Goal: Task Accomplishment & Management: Manage account settings

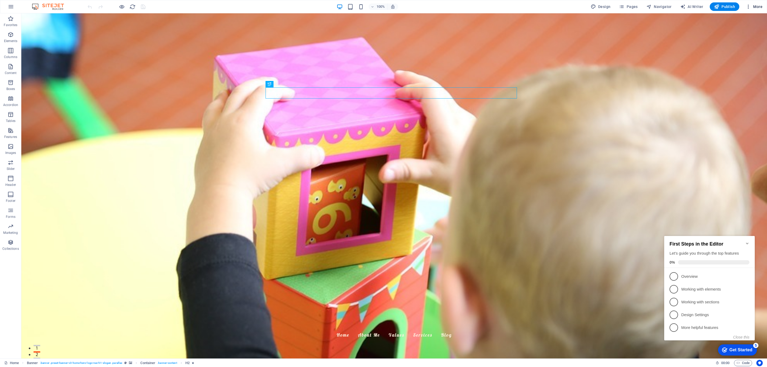
click at [759, 8] on span "More" at bounding box center [753, 6] width 17 height 5
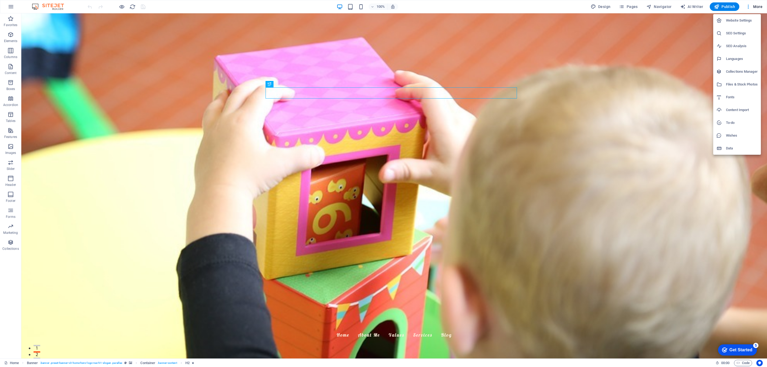
click at [734, 27] on li "SEO Settings" at bounding box center [737, 33] width 48 height 13
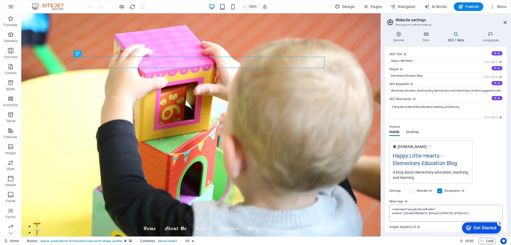
scroll to position [24, 0]
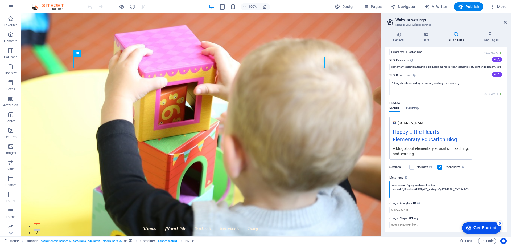
click at [472, 187] on textarea "<meta name="google-site-verification" content="_EUnaNyI9RES8pC6_KAhzpnCyPZRd1Zi…" at bounding box center [445, 189] width 113 height 17
paste textarea "<meta name='dmca-site-verification' content='NEEzWi9wNHhwUjFrNTMyQWJjem44K1hXUW…"
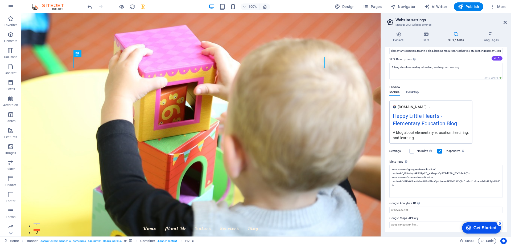
type textarea "<meta name="google-site-verification" content="_EUnaNyI9RES8pC6_KAhzpnCyPZRd1Zi…"
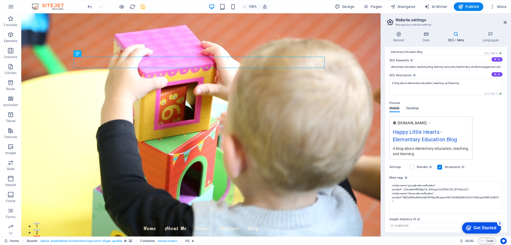
click at [145, 7] on body "Happy Little Hearts Home Favorites Elements Columns Content Boxes Accordion Tab…" at bounding box center [255, 122] width 511 height 245
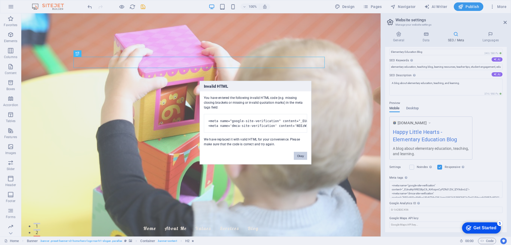
click at [297, 158] on button "Okay" at bounding box center [300, 155] width 13 height 8
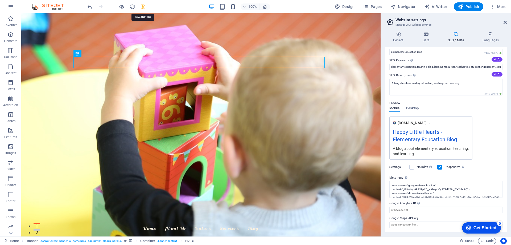
click at [142, 6] on icon "save" at bounding box center [143, 7] width 6 height 6
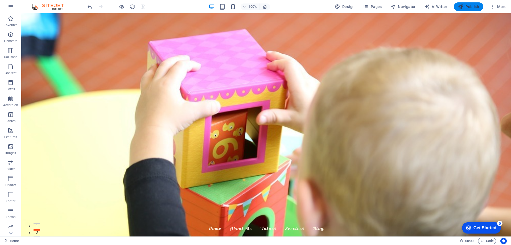
click at [466, 7] on span "Publish" at bounding box center [468, 6] width 21 height 5
